Goal: Task Accomplishment & Management: Use online tool/utility

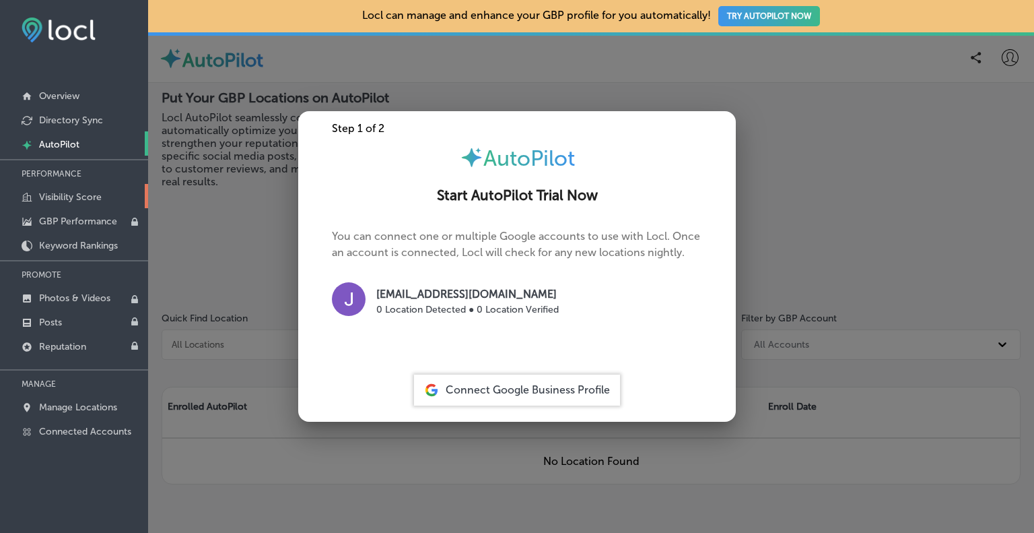
click at [64, 192] on p "Visibility Score" at bounding box center [70, 196] width 63 height 11
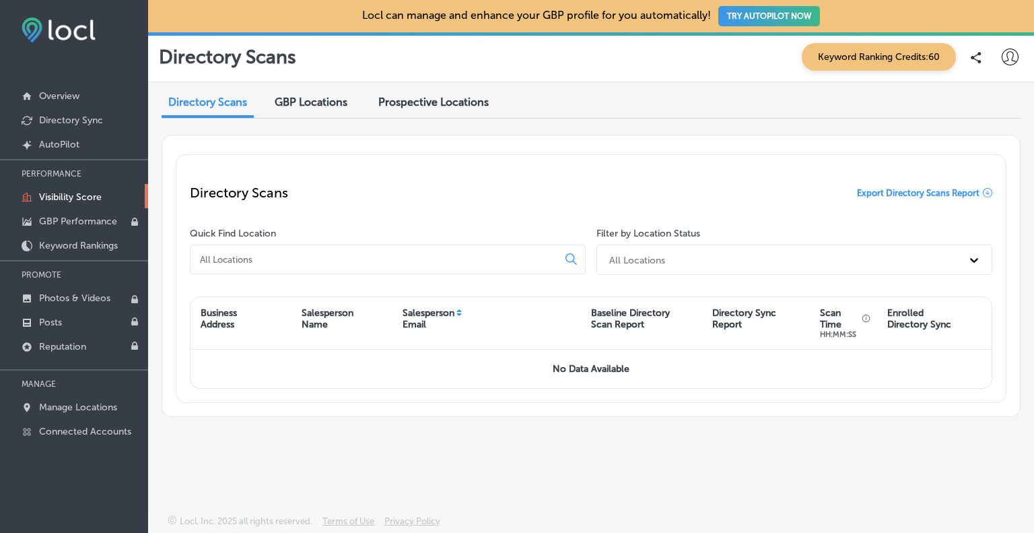
click at [413, 112] on div "Prospective Locations" at bounding box center [433, 103] width 131 height 29
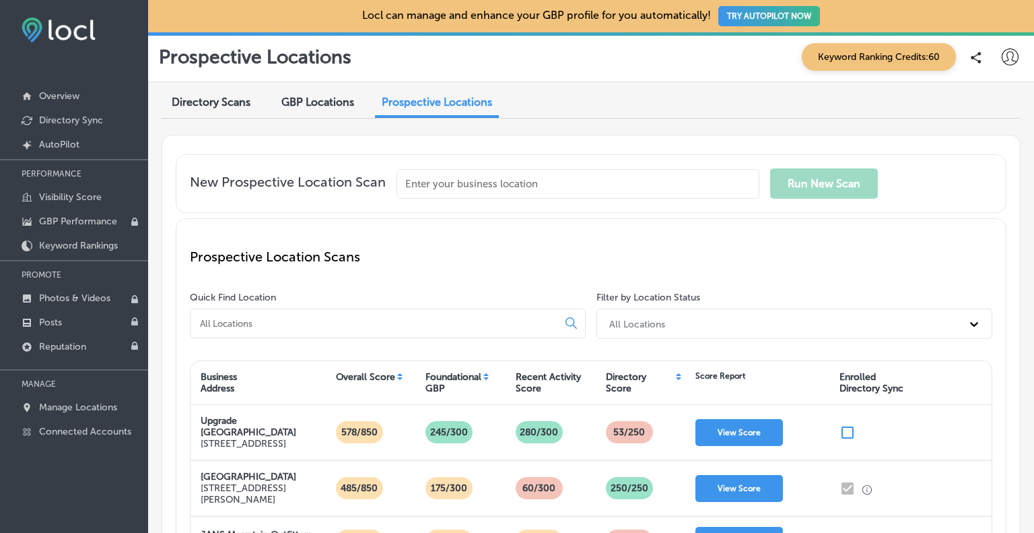
click at [466, 174] on input "text" at bounding box center [578, 184] width 363 height 30
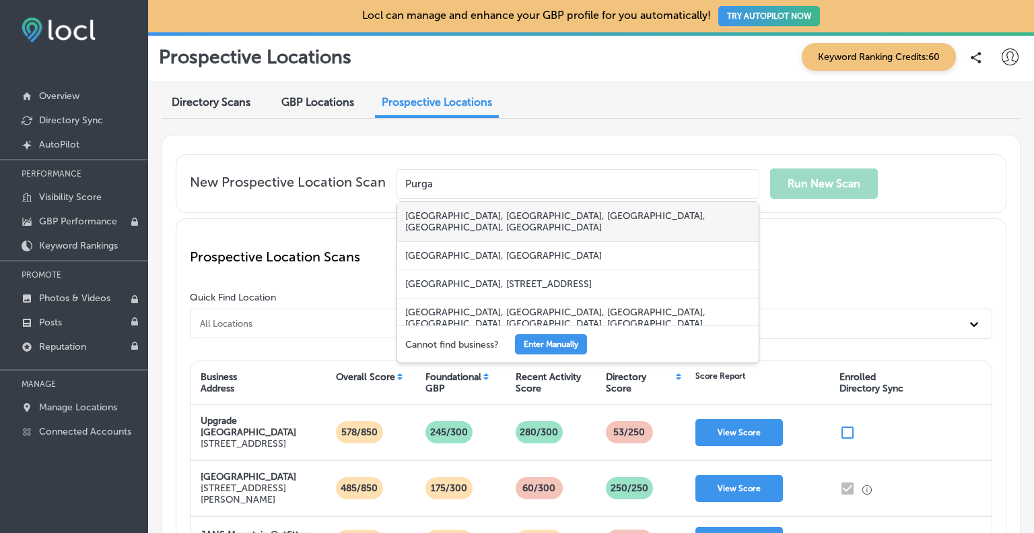
click at [472, 213] on div "[GEOGRAPHIC_DATA], [GEOGRAPHIC_DATA], [GEOGRAPHIC_DATA], [GEOGRAPHIC_DATA], [GE…" at bounding box center [578, 222] width 362 height 40
type input "[GEOGRAPHIC_DATA], [GEOGRAPHIC_DATA], [GEOGRAPHIC_DATA], [GEOGRAPHIC_DATA], [GE…"
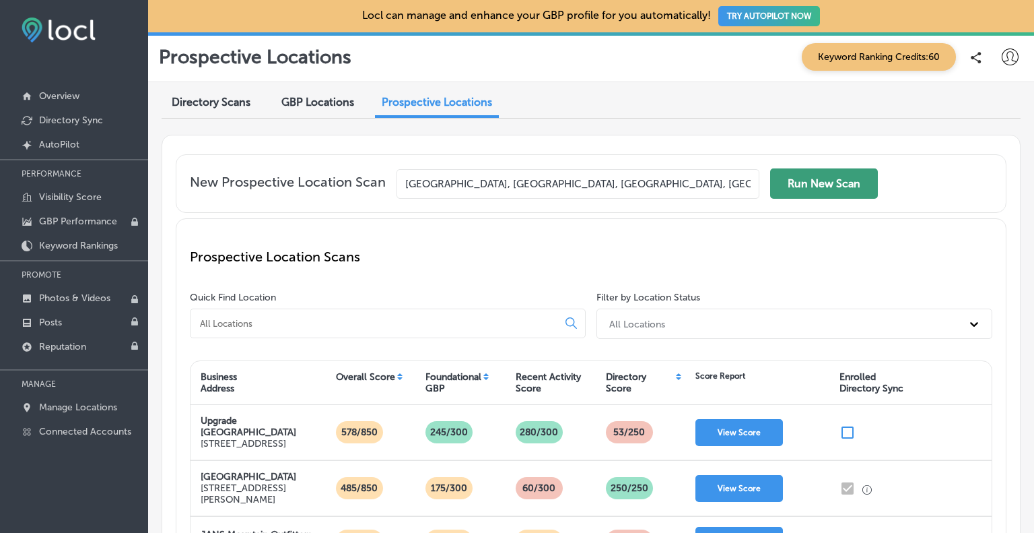
click at [843, 178] on button "Run New Scan" at bounding box center [824, 183] width 108 height 30
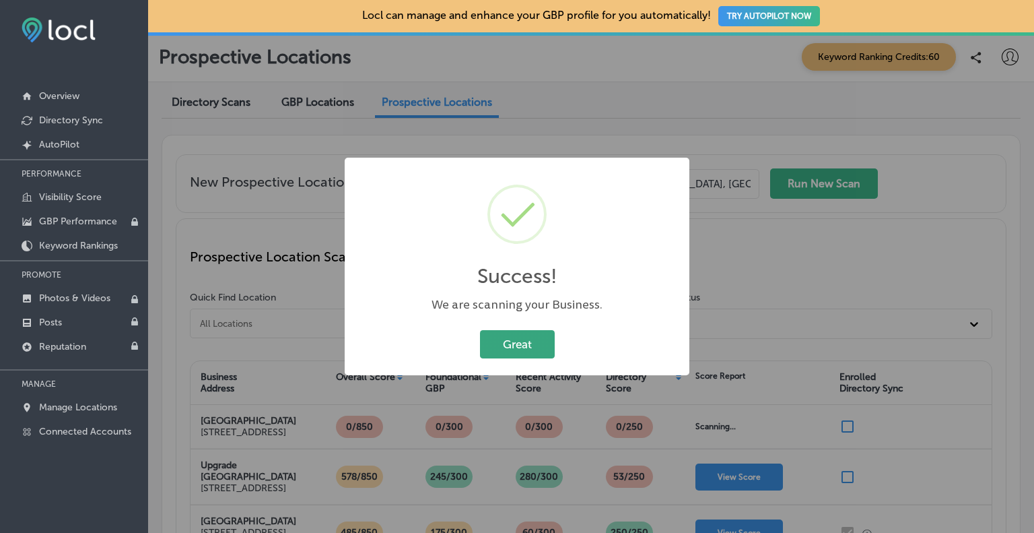
click at [524, 347] on button "Great" at bounding box center [517, 344] width 75 height 28
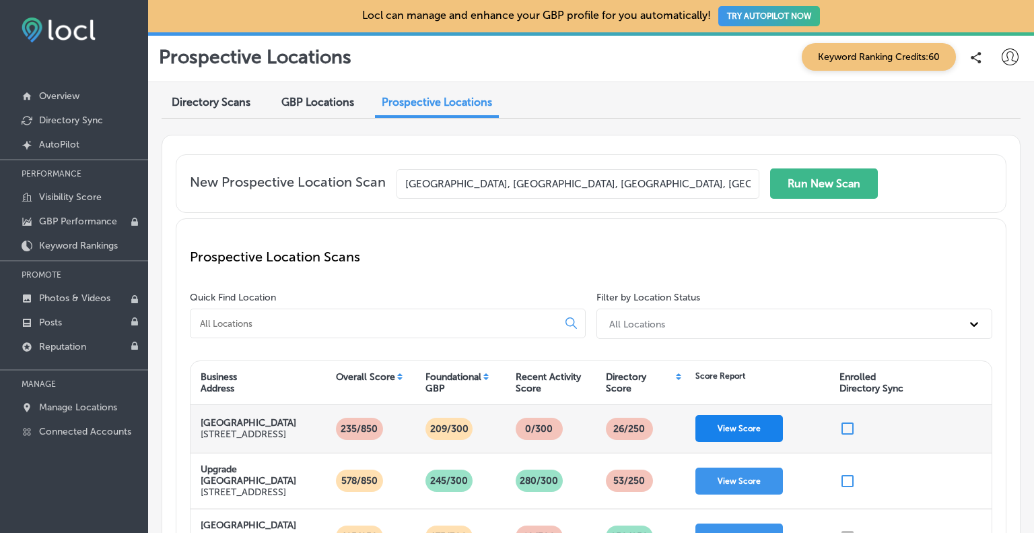
click at [731, 423] on button "View Score" at bounding box center [740, 428] width 88 height 27
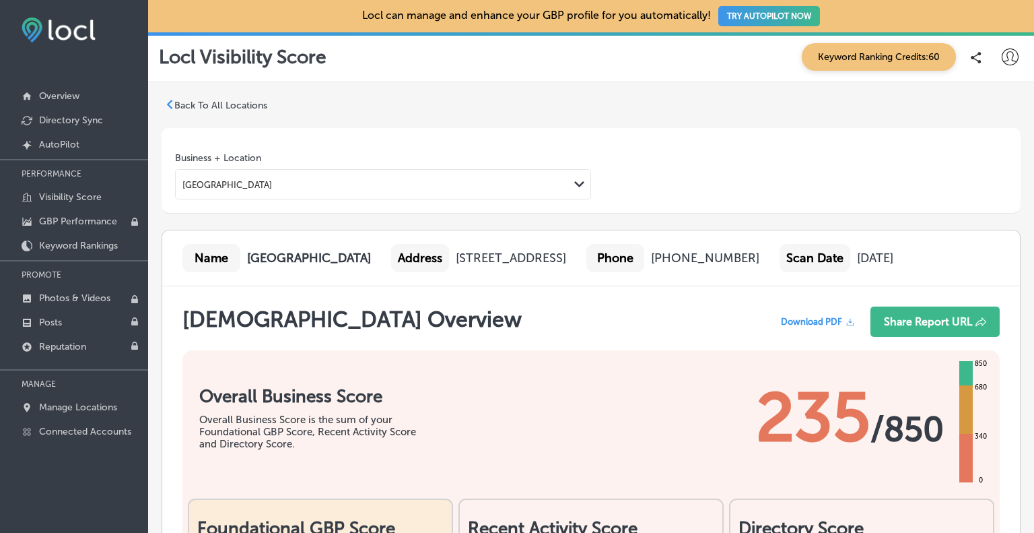
click at [823, 320] on span "Download PDF" at bounding box center [811, 321] width 61 height 10
